Goal: Information Seeking & Learning: Find specific fact

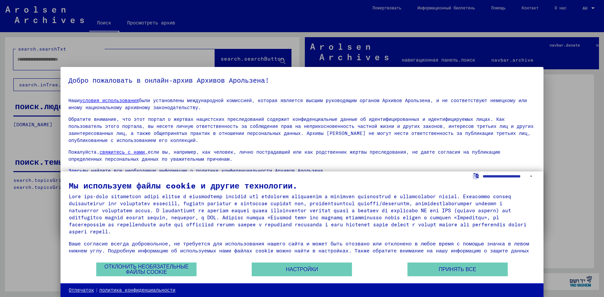
scroll to position [9, 0]
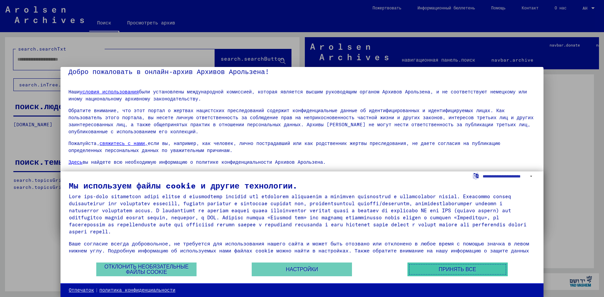
click at [448, 264] on button "Принять все" at bounding box center [458, 269] width 100 height 14
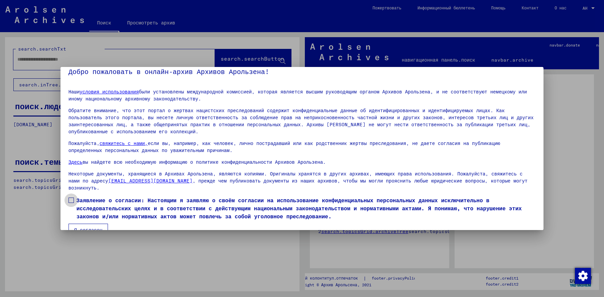
click at [73, 197] on span at bounding box center [71, 199] width 5 height 5
click at [91, 227] on font "Я согласен" at bounding box center [88, 230] width 28 height 6
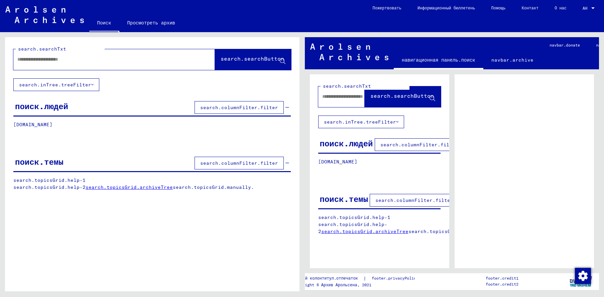
click at [75, 105] on div "поиск.людей search.columnFilter.filter" at bounding box center [151, 107] width 277 height 17
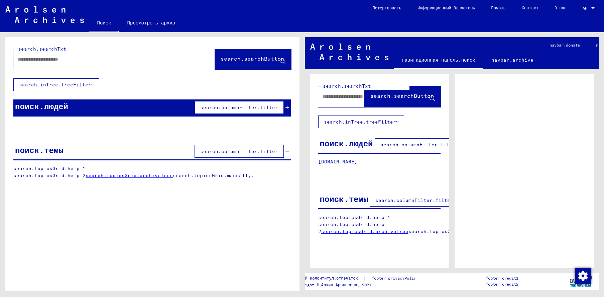
click at [286, 105] on icon at bounding box center [288, 107] width 4 height 5
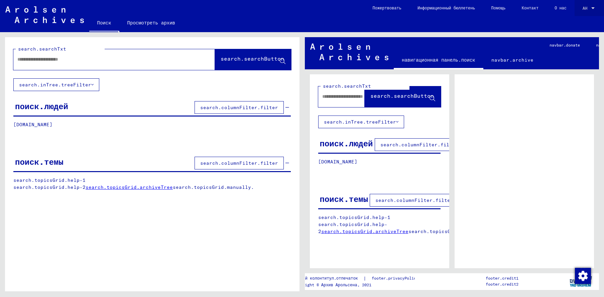
click at [592, 7] on div at bounding box center [592, 8] width 3 height 2
click at [563, 87] on div at bounding box center [302, 148] width 604 height 297
click at [501, 6] on font "Помощь" at bounding box center [498, 7] width 14 height 5
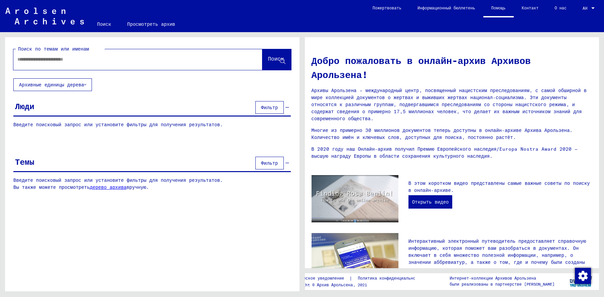
click at [62, 58] on input "text" at bounding box center [129, 59] width 225 height 7
type input "********"
click at [268, 62] on font "Поиск" at bounding box center [276, 59] width 16 height 7
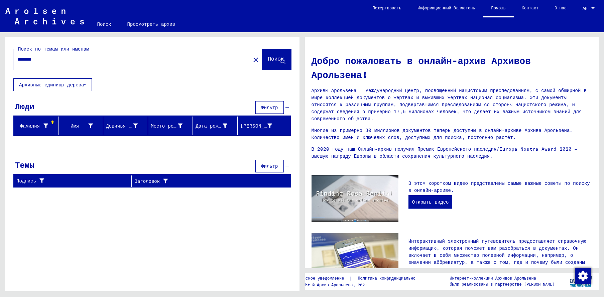
click at [84, 83] on icon at bounding box center [85, 84] width 2 height 5
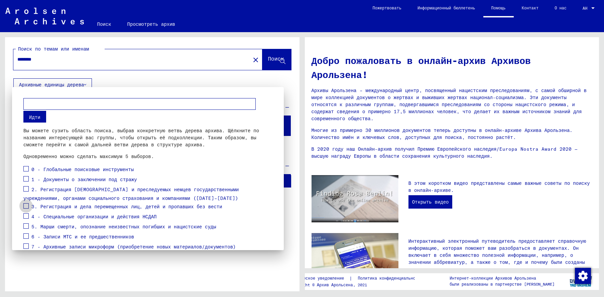
click at [25, 207] on span at bounding box center [25, 205] width 5 height 5
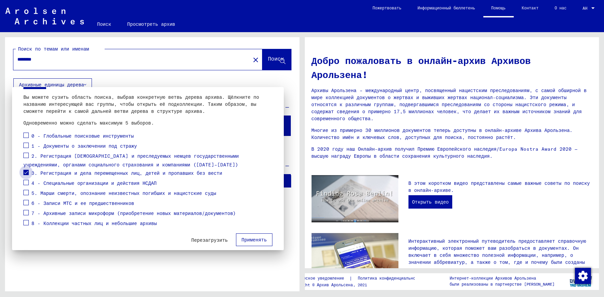
click at [25, 174] on span at bounding box center [25, 172] width 5 height 5
click at [26, 170] on span at bounding box center [25, 172] width 5 height 5
click at [242, 240] on font "Применять" at bounding box center [254, 239] width 25 height 6
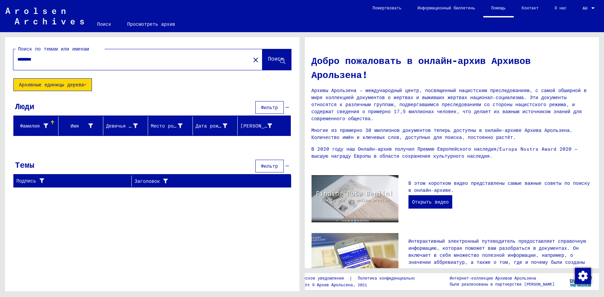
click at [48, 84] on font "Архивные единицы дерева" at bounding box center [51, 85] width 65 height 6
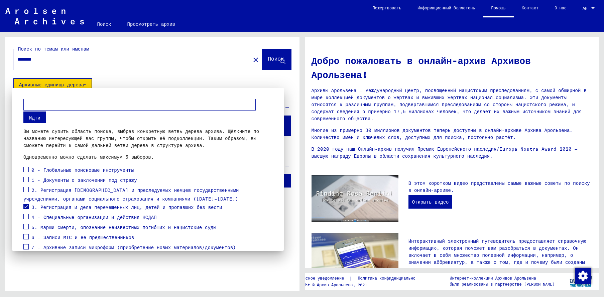
click at [27, 205] on span at bounding box center [25, 206] width 5 height 5
click at [55, 103] on input "text" at bounding box center [139, 105] width 232 height 12
click at [68, 208] on font "3. Регистрация и дела перемещенных лиц, детей и пропавших без вести" at bounding box center [126, 207] width 191 height 6
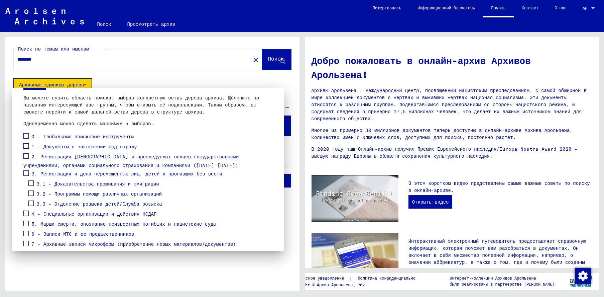
scroll to position [67, 0]
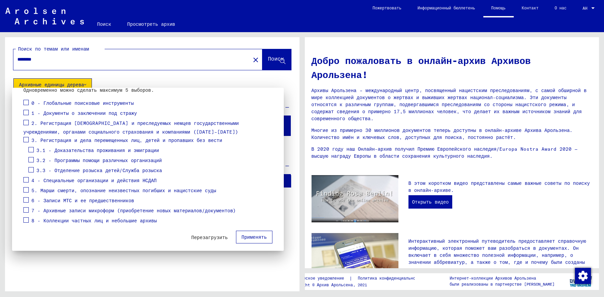
click at [84, 191] on font "5. Марши смерти, опознание неизвестных погибших и нацистские суды" at bounding box center [123, 190] width 185 height 6
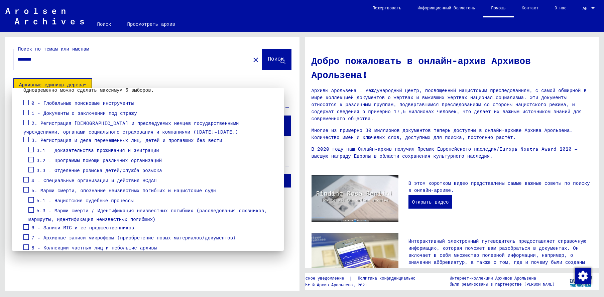
scroll to position [98, 0]
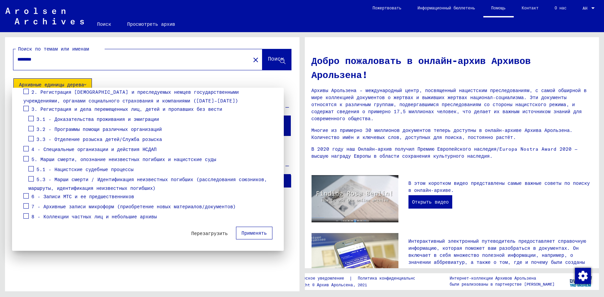
click at [84, 206] on font "7 - Архивные записи микроформ (приобретение новых материалов/документов)" at bounding box center [133, 206] width 205 height 6
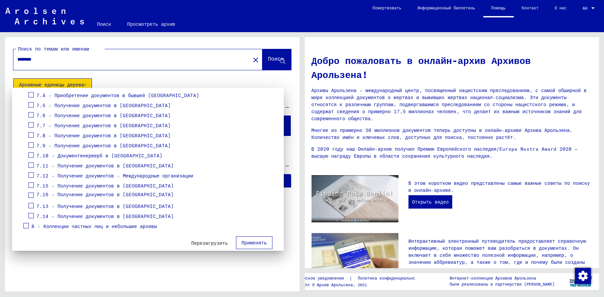
scroll to position [259, 0]
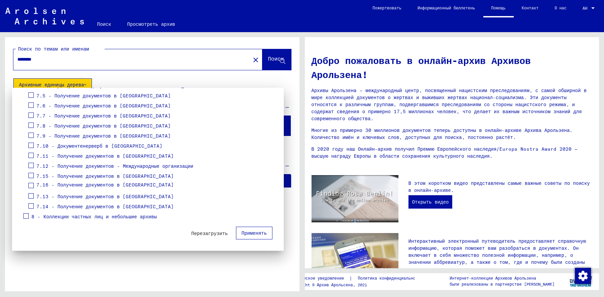
click at [84, 215] on font "8 - Коллекции частных лиц и небольшие архивы" at bounding box center [93, 216] width 125 height 6
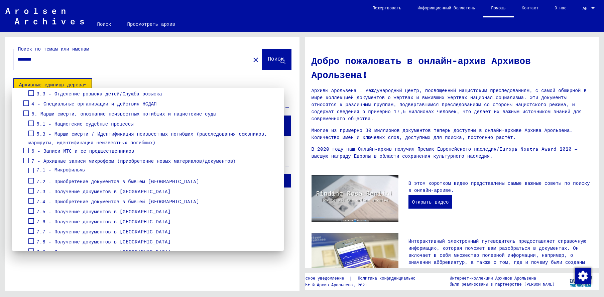
scroll to position [92, 0]
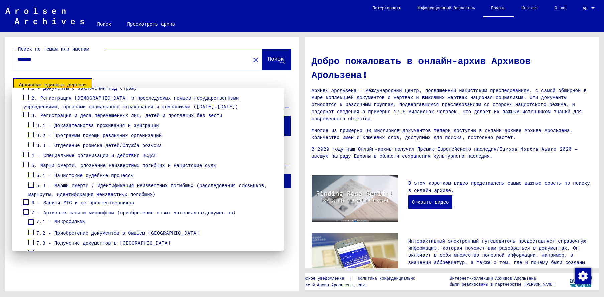
click at [104, 99] on font "2. Регистрация [DEMOGRAPHIC_DATA] и преследуемых немцев государственными учрежд…" at bounding box center [130, 102] width 215 height 15
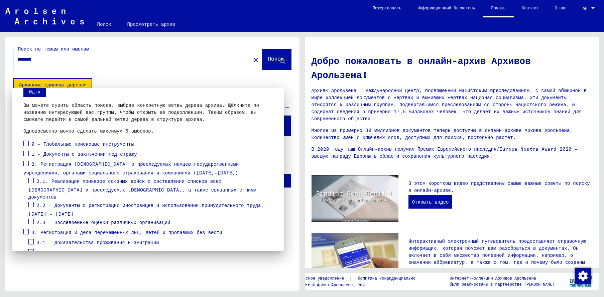
scroll to position [25, 0]
click at [88, 143] on font "0 - Глобальные поисковые инструменты" at bounding box center [82, 145] width 102 height 6
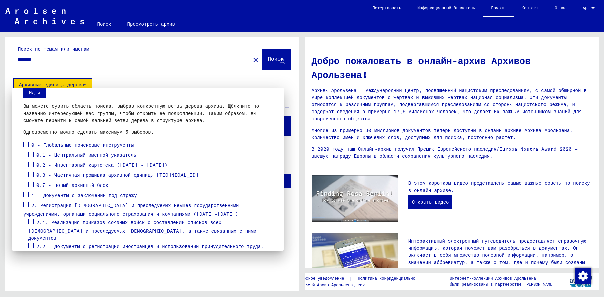
click at [92, 155] on font "0.1 - Центральный именной указатель" at bounding box center [86, 155] width 100 height 6
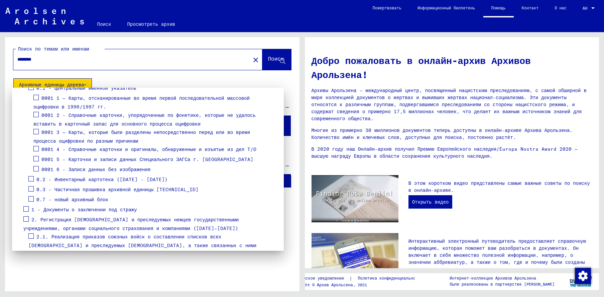
scroll to position [125, 0]
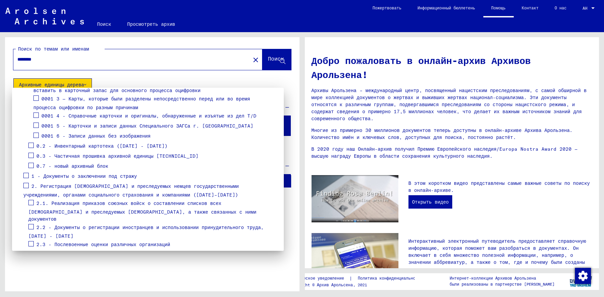
click at [248, 60] on div at bounding box center [302, 148] width 604 height 297
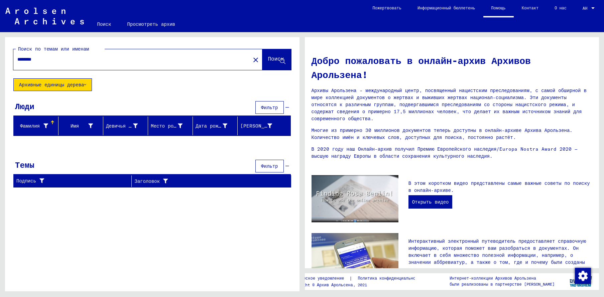
click at [33, 125] on font "Фамилия" at bounding box center [30, 126] width 20 height 6
click at [252, 59] on mat-icon "close" at bounding box center [256, 60] width 8 height 8
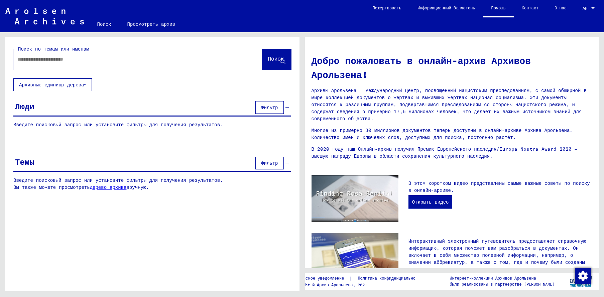
click at [26, 108] on font "Люди" at bounding box center [24, 106] width 19 height 10
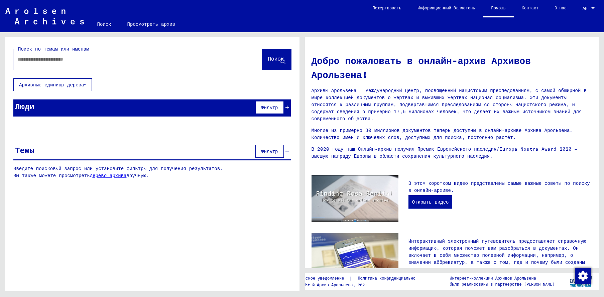
click at [268, 105] on font "Фильтр" at bounding box center [269, 107] width 17 height 6
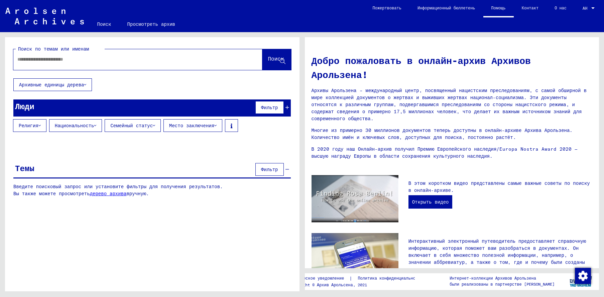
click at [288, 107] on icon at bounding box center [288, 107] width 4 height 5
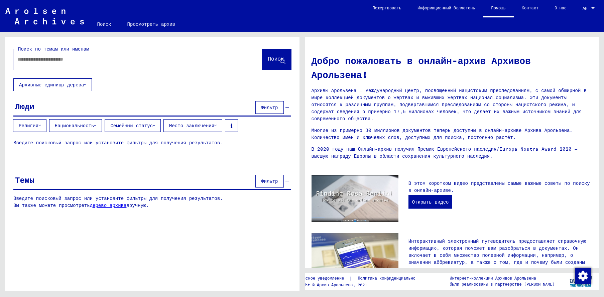
click at [86, 107] on div "Люди Фильтр" at bounding box center [151, 107] width 277 height 17
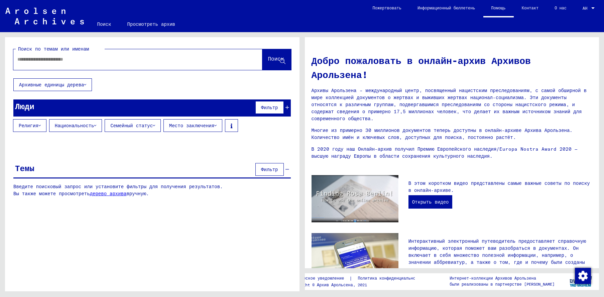
click at [132, 61] on input "text" at bounding box center [129, 59] width 225 height 7
type input "**********"
click at [281, 59] on icon at bounding box center [283, 62] width 6 height 6
